Goal: Entertainment & Leisure: Consume media (video, audio)

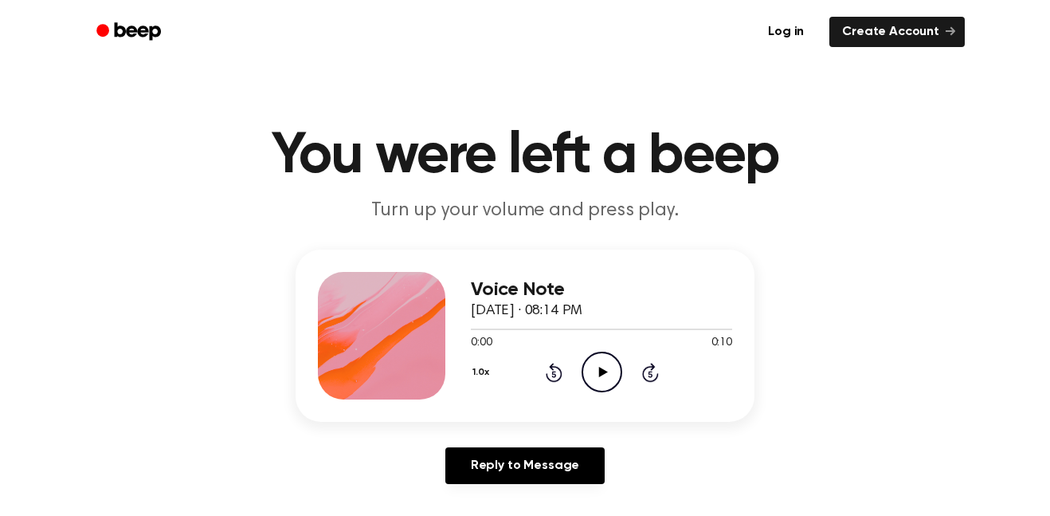
click at [609, 372] on icon "Play Audio" at bounding box center [602, 371] width 41 height 41
click at [505, 329] on div at bounding box center [564, 329] width 186 height 2
click at [559, 379] on icon at bounding box center [554, 372] width 17 height 19
click at [554, 374] on icon at bounding box center [554, 374] width 4 height 6
click at [559, 379] on icon at bounding box center [554, 372] width 17 height 19
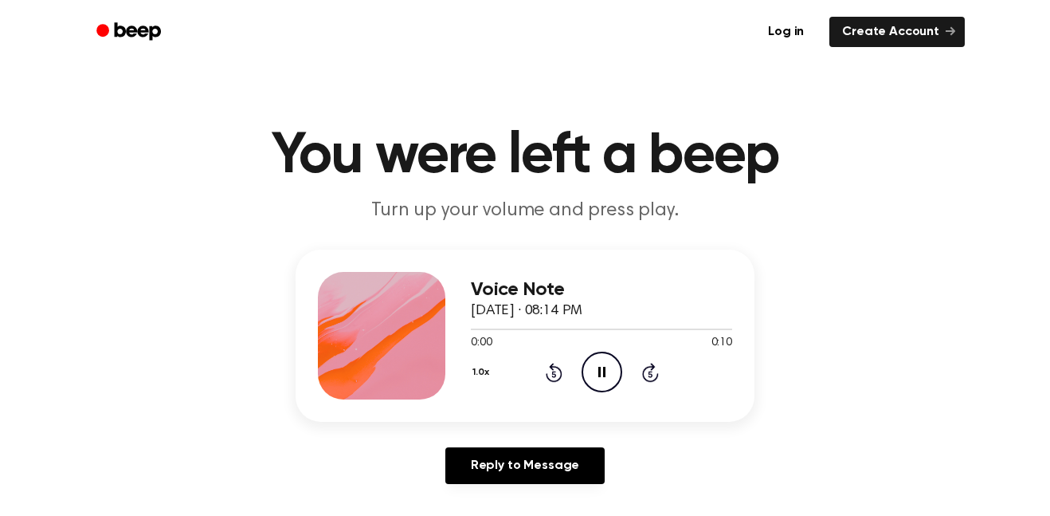
click at [554, 374] on icon at bounding box center [554, 374] width 4 height 6
click at [563, 422] on div "Voice Note September 7, 2025 · 08:14 PM 0:00 0:10 Your browser does not support…" at bounding box center [525, 372] width 1012 height 247
click at [576, 385] on div "1.0x Rewind 5 seconds Pause Audio Skip 5 seconds" at bounding box center [601, 371] width 261 height 41
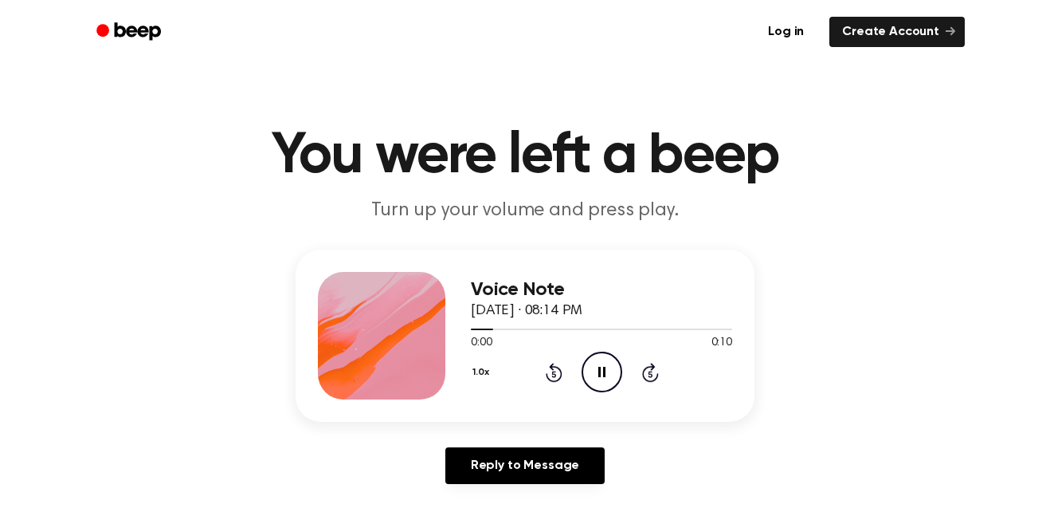
click at [554, 374] on icon at bounding box center [554, 374] width 4 height 6
click at [536, 390] on div "1.0x Rewind 5 seconds Pause Audio Skip 5 seconds" at bounding box center [601, 371] width 261 height 41
click at [586, 387] on icon "Play Audio" at bounding box center [602, 371] width 41 height 41
click at [532, 397] on div "Voice Note September 7, 2025 · 08:14 PM 0:02 0:10 Your browser does not support…" at bounding box center [601, 336] width 261 height 128
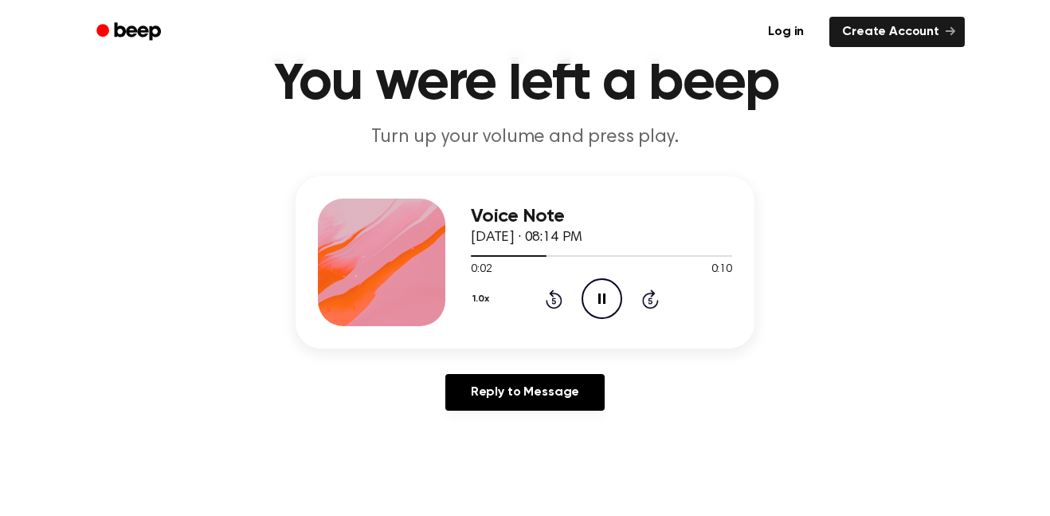
scroll to position [77, 0]
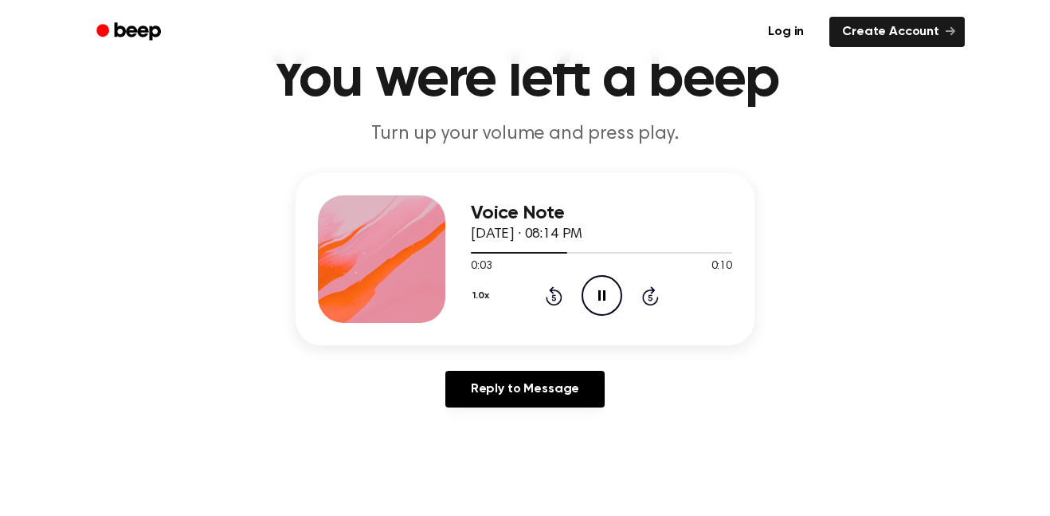
click at [547, 319] on div "Voice Note September 7, 2025 · 08:14 PM 0:03 0:10 Your browser does not support…" at bounding box center [601, 259] width 261 height 128
click at [554, 297] on icon at bounding box center [554, 297] width 4 height 6
click at [555, 299] on icon at bounding box center [554, 297] width 4 height 6
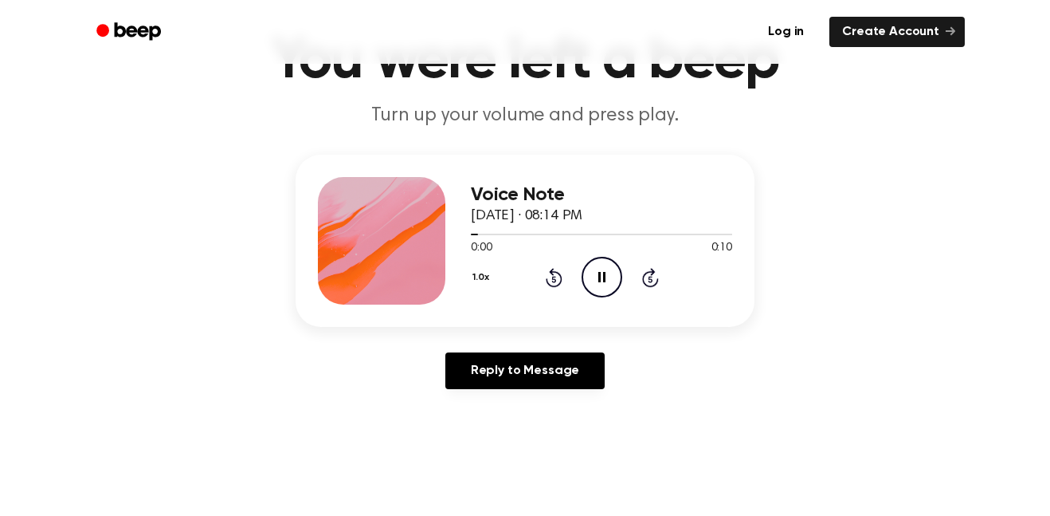
scroll to position [107, 0]
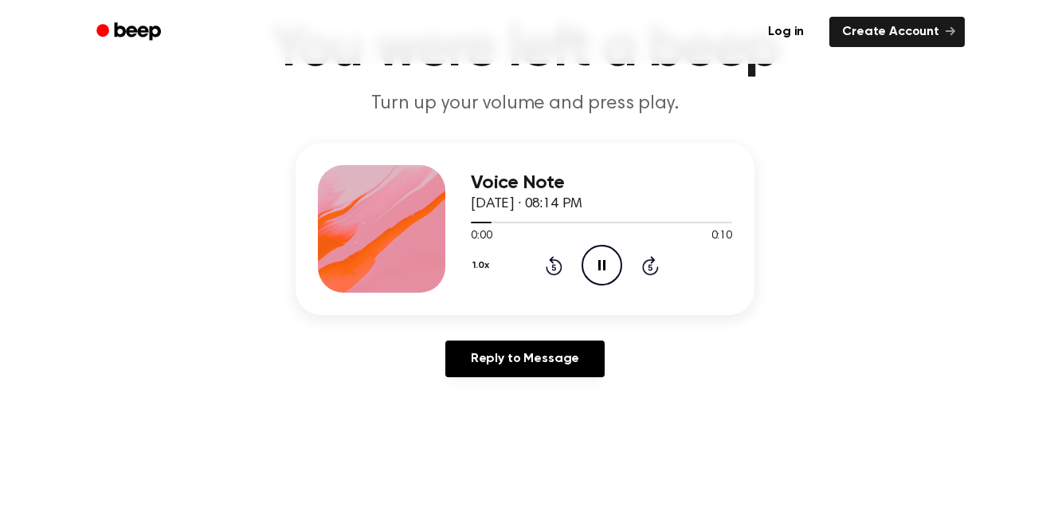
click at [554, 267] on icon at bounding box center [554, 267] width 4 height 6
click at [599, 278] on icon "Pause Audio" at bounding box center [602, 265] width 41 height 41
click at [613, 270] on icon "Play Audio" at bounding box center [602, 265] width 41 height 41
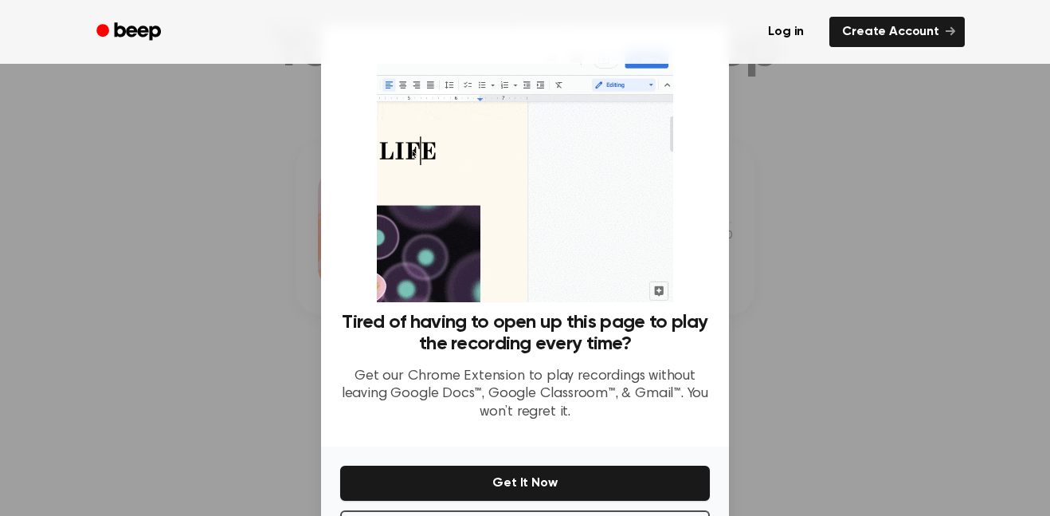
scroll to position [97, 0]
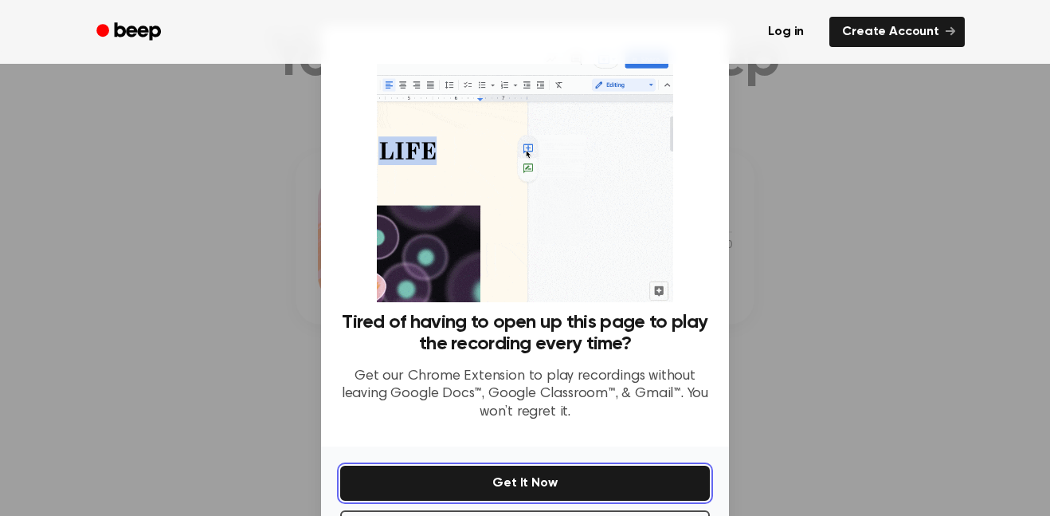
click at [490, 468] on button "Get It Now" at bounding box center [525, 482] width 370 height 35
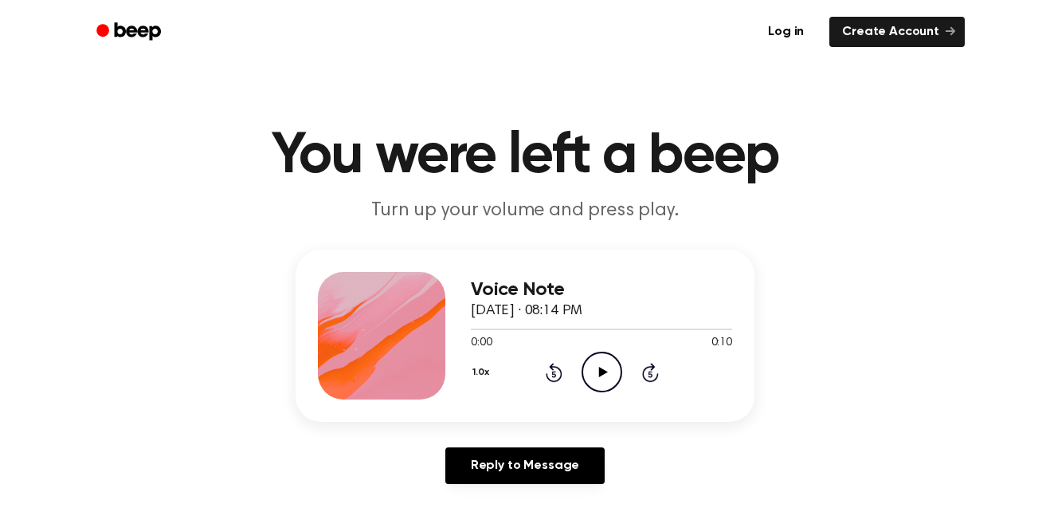
click at [602, 377] on icon "Play Audio" at bounding box center [602, 371] width 41 height 41
click at [603, 329] on div at bounding box center [601, 329] width 261 height 2
click at [579, 380] on div "1.0x Rewind 5 seconds Play Audio Skip 5 seconds" at bounding box center [601, 371] width 261 height 41
click at [579, 365] on div "1.0x Rewind 5 seconds Play Audio Skip 5 seconds" at bounding box center [601, 371] width 261 height 41
click at [631, 380] on div "1.0x Rewind 5 seconds Play Audio Skip 5 seconds" at bounding box center [601, 371] width 261 height 41
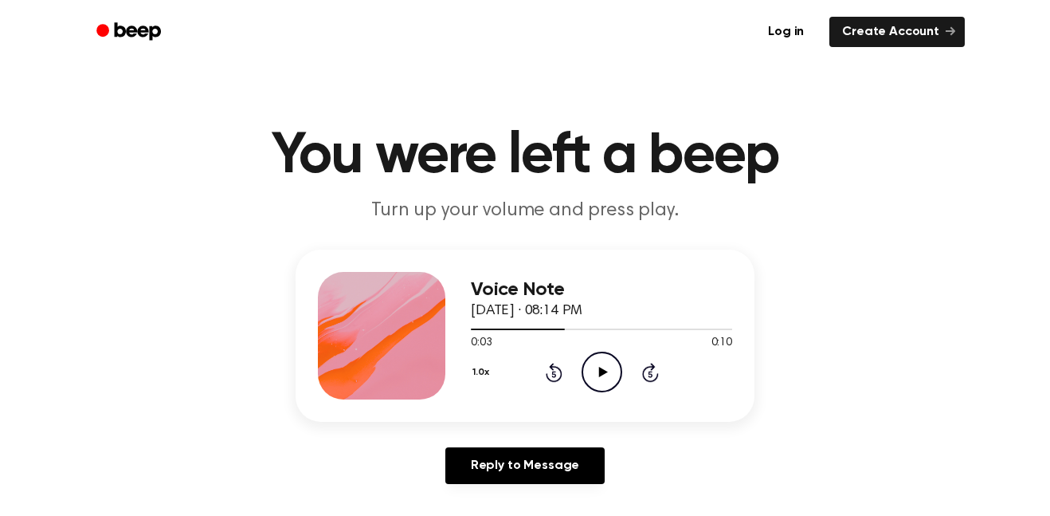
click at [650, 375] on icon "Skip 5 seconds" at bounding box center [651, 372] width 18 height 21
click at [593, 355] on circle at bounding box center [602, 371] width 39 height 39
click at [644, 367] on icon "Skip 5 seconds" at bounding box center [651, 372] width 18 height 21
click at [645, 363] on icon "Skip 5 seconds" at bounding box center [651, 372] width 18 height 21
click at [642, 364] on icon "Skip 5 seconds" at bounding box center [651, 372] width 18 height 21
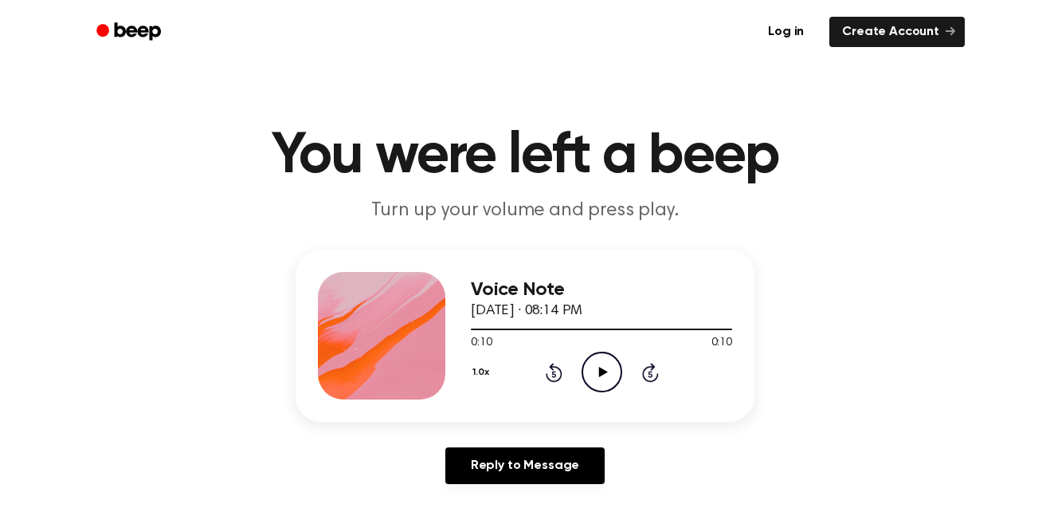
click at [554, 374] on icon at bounding box center [554, 374] width 4 height 6
click at [555, 382] on icon at bounding box center [554, 372] width 17 height 19
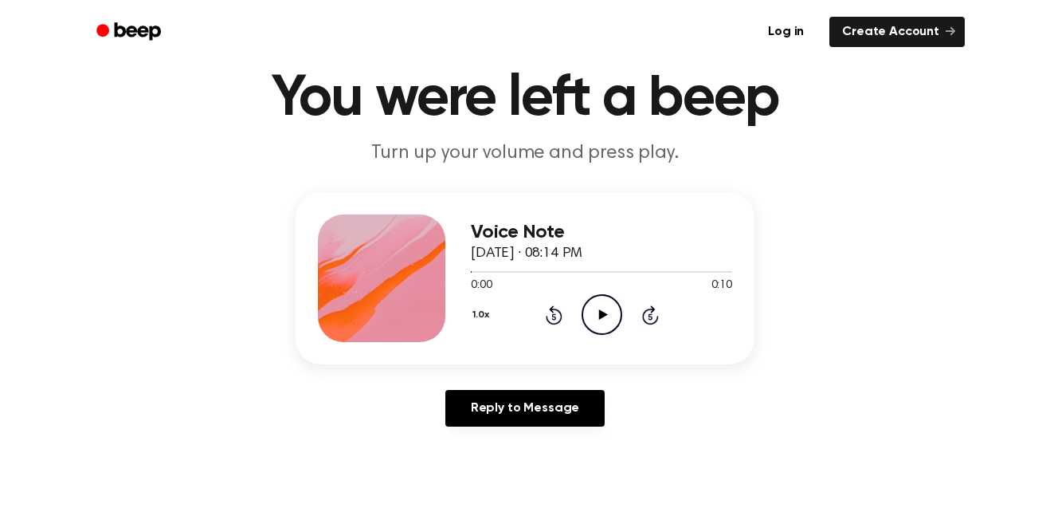
scroll to position [95, 0]
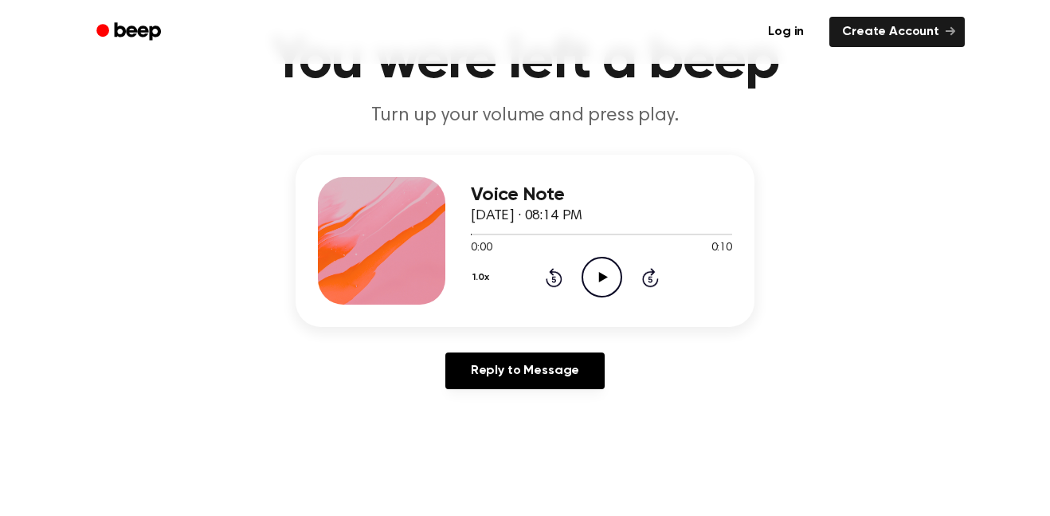
click at [652, 281] on icon at bounding box center [650, 279] width 4 height 6
click at [544, 284] on div "1.0x Rewind 5 seconds Play Audio Skip 5 seconds" at bounding box center [601, 277] width 261 height 41
click at [576, 283] on div "1.0x Rewind 5 seconds Play Audio Skip 5 seconds" at bounding box center [601, 277] width 261 height 41
click at [554, 280] on icon "Rewind 5 seconds" at bounding box center [554, 277] width 18 height 21
click at [607, 286] on icon "Play Audio" at bounding box center [602, 277] width 41 height 41
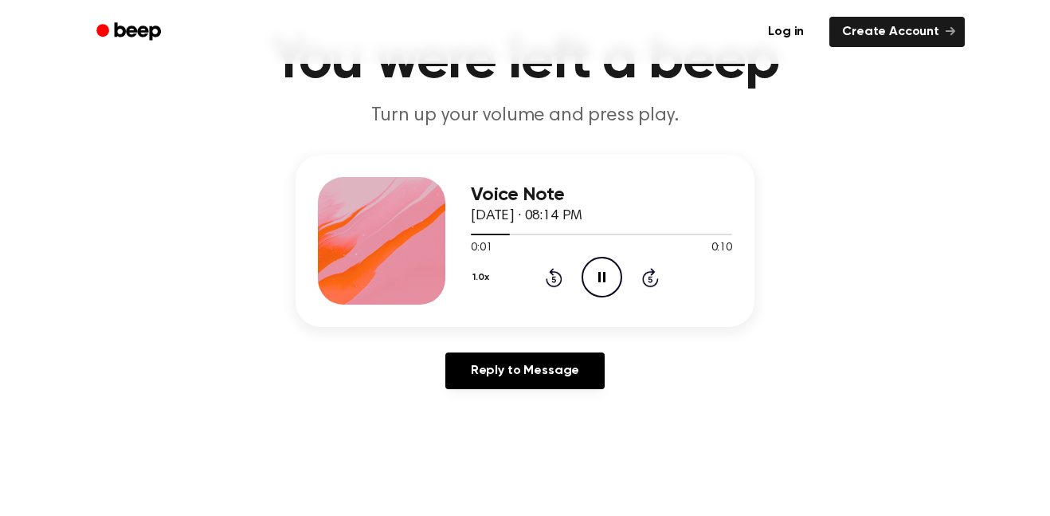
click at [602, 285] on icon "Pause Audio" at bounding box center [602, 277] width 41 height 41
click at [603, 281] on icon "Play Audio" at bounding box center [602, 277] width 41 height 41
click at [530, 281] on div "1.0x Rewind 5 seconds Pause Audio Skip 5 seconds" at bounding box center [601, 277] width 261 height 41
click at [554, 279] on icon at bounding box center [554, 279] width 4 height 6
click at [539, 312] on div "Voice Note September 7, 2025 · 08:14 PM 0:00 0:10 Your browser does not support…" at bounding box center [525, 241] width 459 height 172
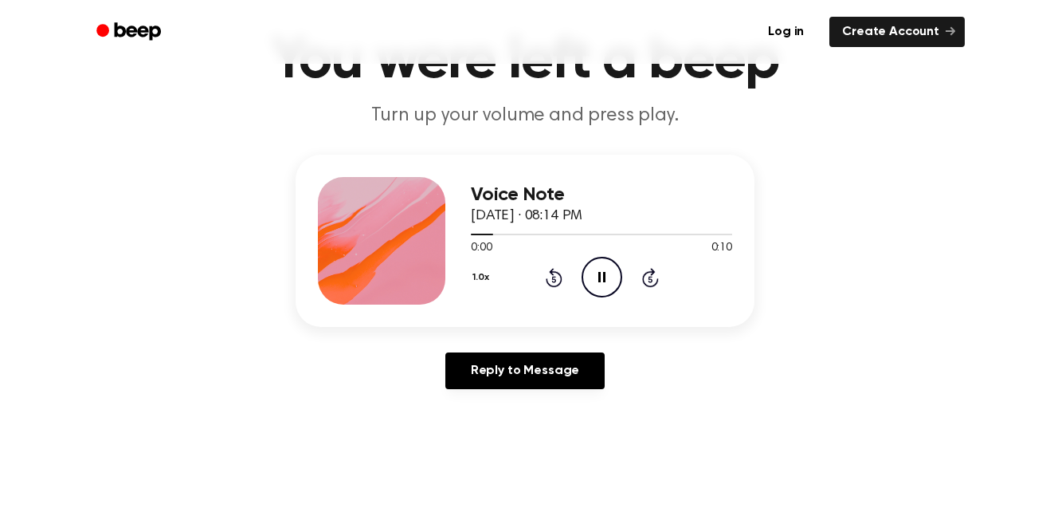
click at [582, 270] on icon "Pause Audio" at bounding box center [602, 277] width 41 height 41
click at [548, 267] on icon "Rewind 5 seconds" at bounding box center [554, 277] width 18 height 21
click at [605, 281] on icon "Play Audio" at bounding box center [602, 277] width 41 height 41
click at [475, 233] on div at bounding box center [601, 233] width 261 height 13
click at [493, 234] on span at bounding box center [487, 234] width 13 height 13
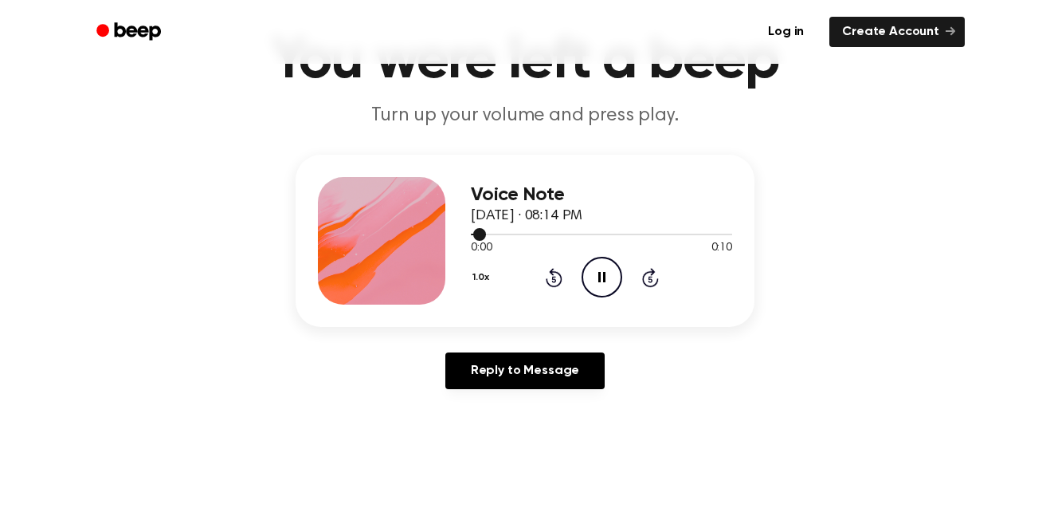
click at [475, 234] on span at bounding box center [479, 234] width 13 height 13
click at [469, 238] on span at bounding box center [471, 234] width 13 height 13
click at [471, 234] on span at bounding box center [465, 234] width 13 height 13
click at [465, 240] on span at bounding box center [464, 234] width 13 height 13
click at [461, 236] on span at bounding box center [464, 234] width 13 height 13
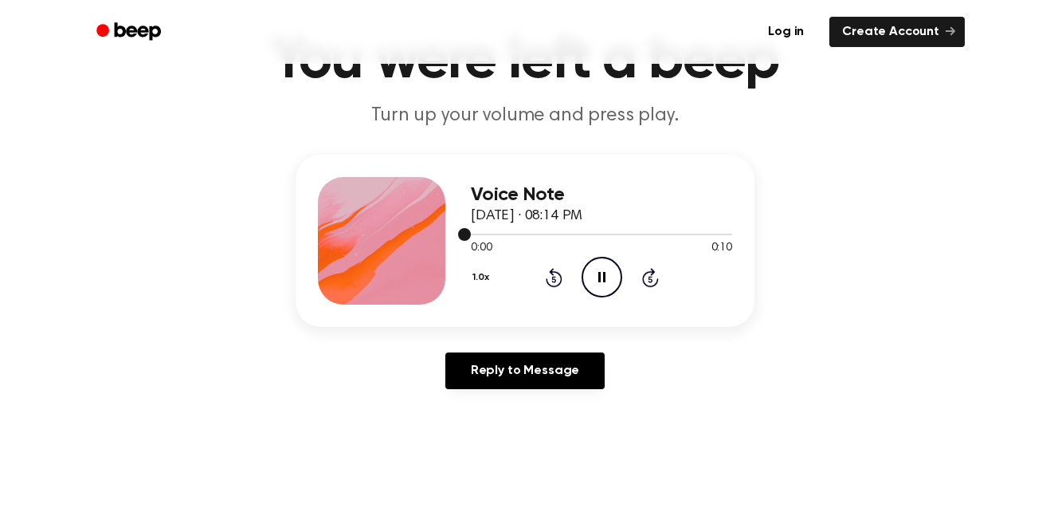
click at [466, 234] on span at bounding box center [464, 234] width 13 height 13
click at [461, 237] on span at bounding box center [464, 234] width 13 height 13
click at [460, 234] on span at bounding box center [464, 234] width 13 height 13
click at [476, 265] on button "1.0x" at bounding box center [483, 277] width 24 height 27
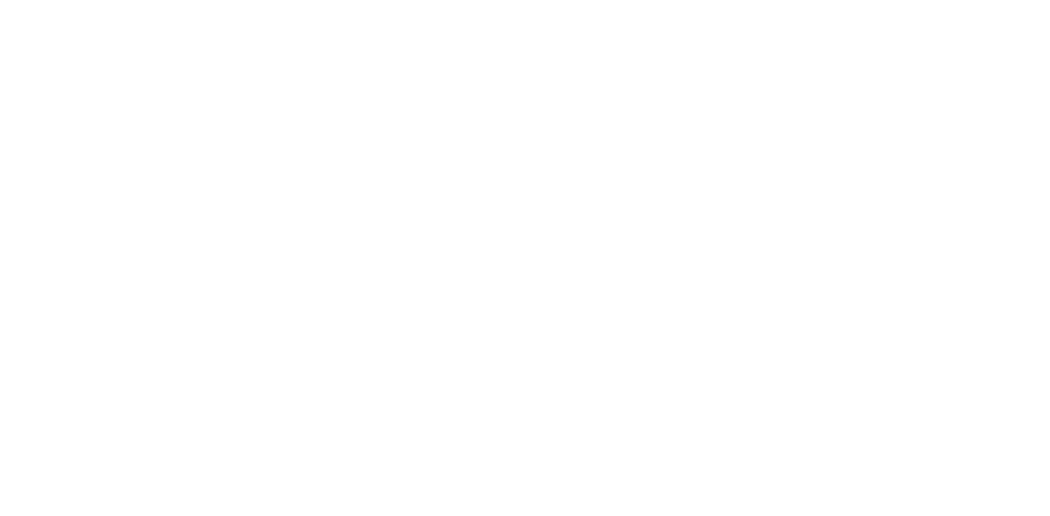
click at [463, 0] on html "Got it" at bounding box center [525, 0] width 1050 height 0
click at [443, 0] on html "Got it" at bounding box center [525, 0] width 1050 height 0
click at [517, 0] on html "Got it" at bounding box center [525, 0] width 1050 height 0
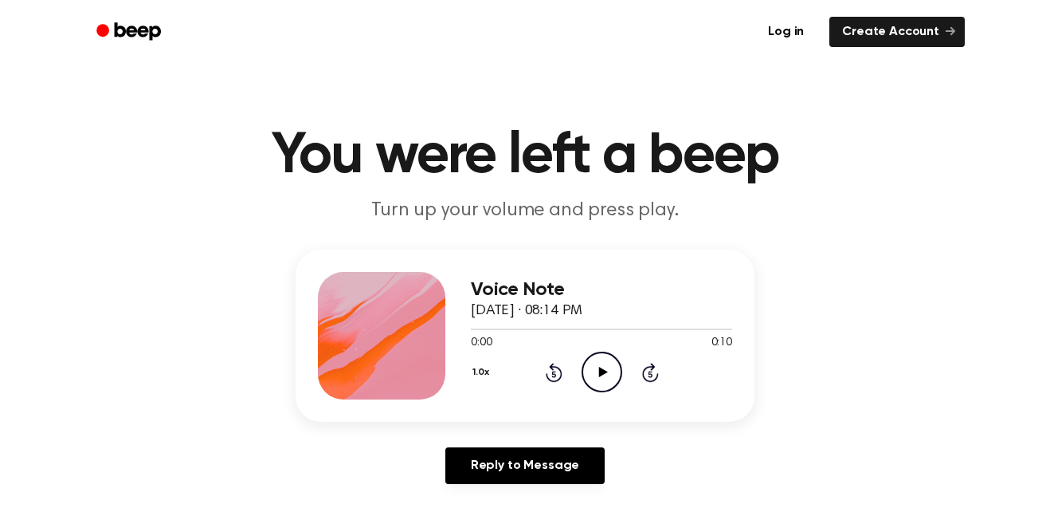
click at [609, 380] on icon "Play Audio" at bounding box center [602, 371] width 41 height 41
click at [554, 374] on icon at bounding box center [554, 374] width 4 height 6
